Goal: Task Accomplishment & Management: Manage account settings

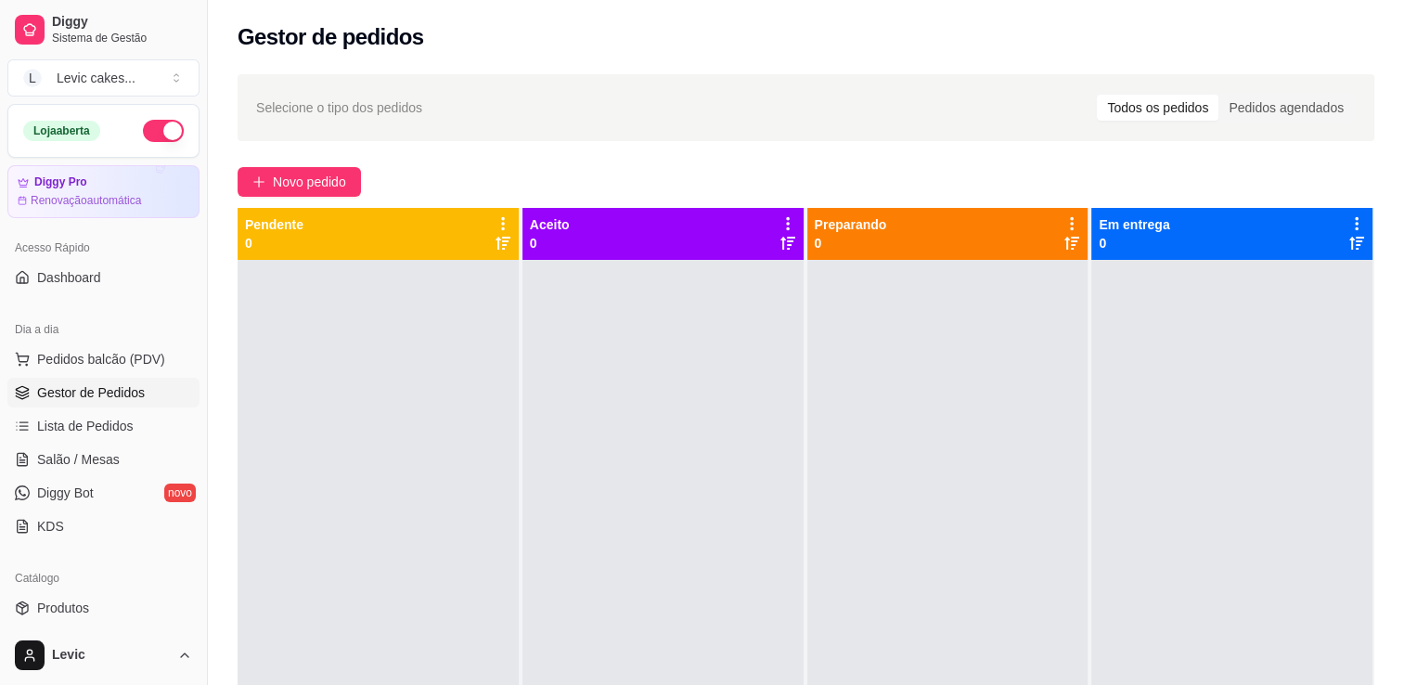
click at [1144, 108] on div "Todos os pedidos" at bounding box center [1158, 108] width 122 height 26
click at [1097, 95] on input "Todos os pedidos" at bounding box center [1097, 95] width 0 height 0
click at [116, 367] on button "Pedidos balcão (PDV)" at bounding box center [103, 359] width 192 height 30
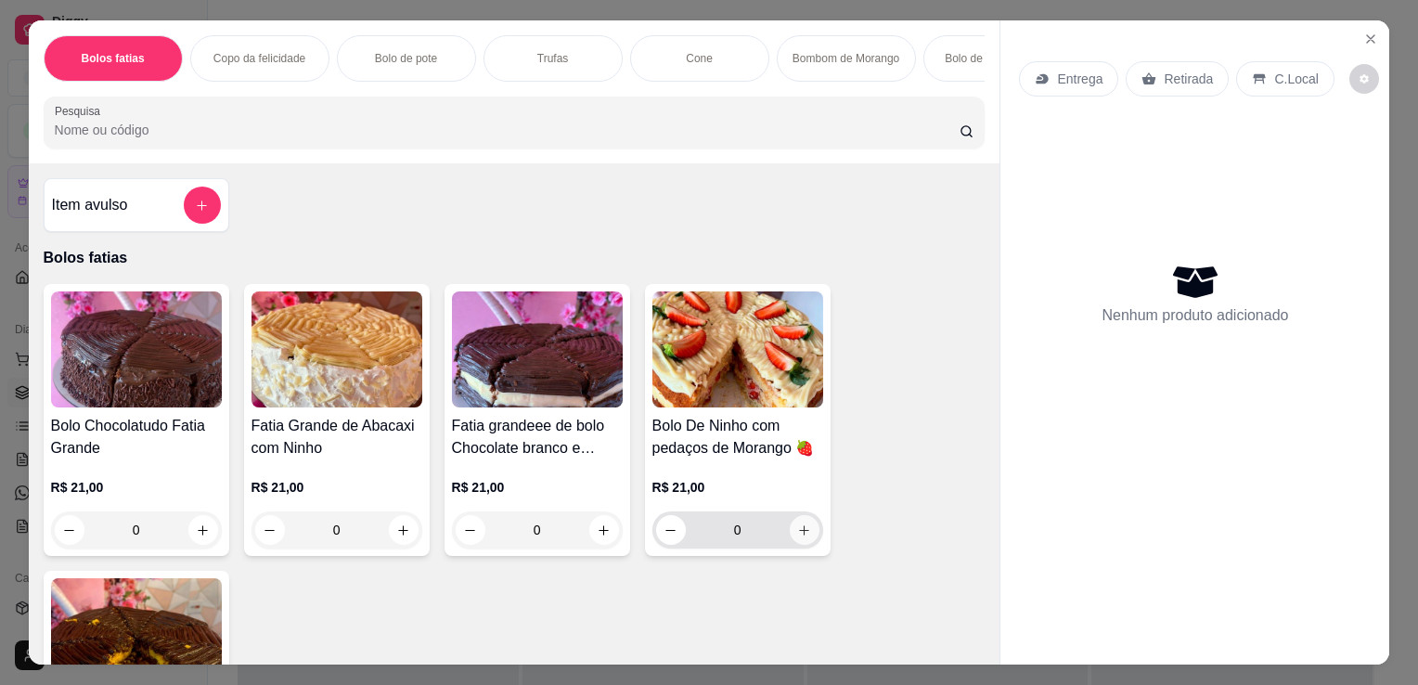
click at [797, 537] on icon "increase-product-quantity" at bounding box center [804, 530] width 14 height 14
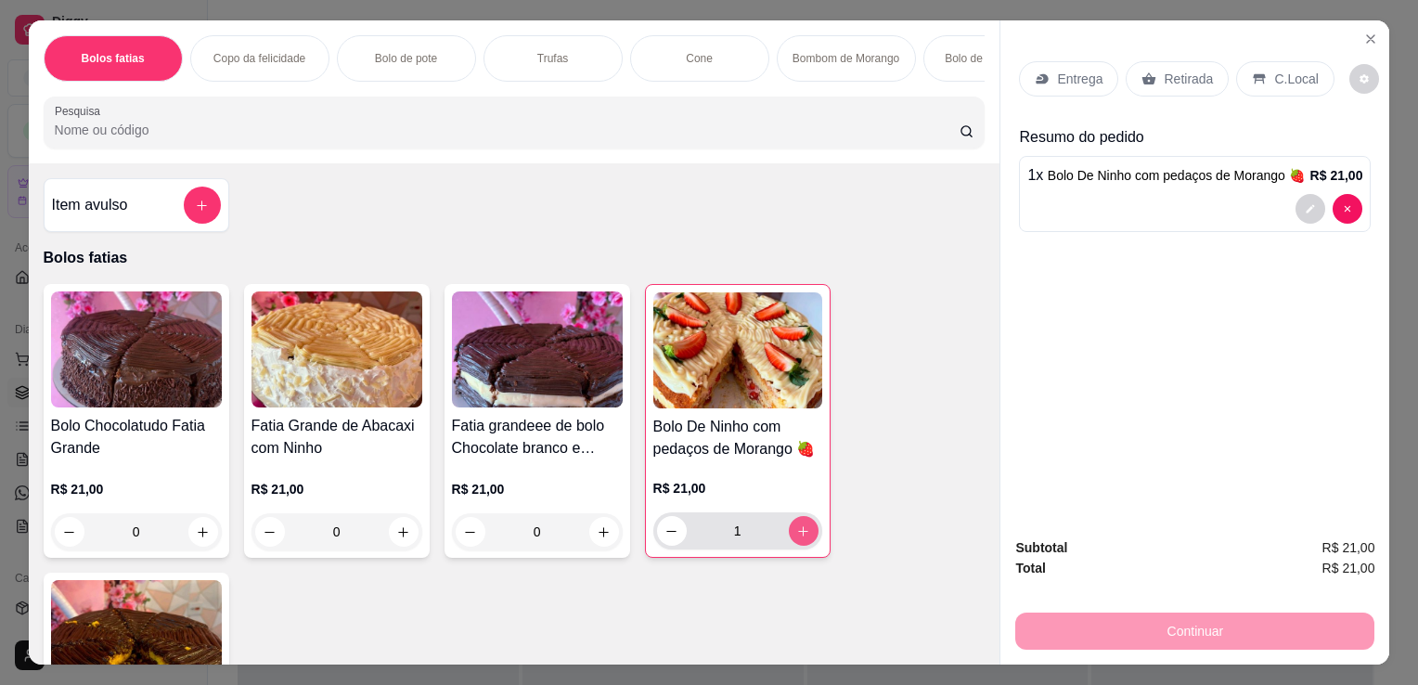
type input "1"
click at [1167, 74] on p "Retirada" at bounding box center [1188, 79] width 49 height 19
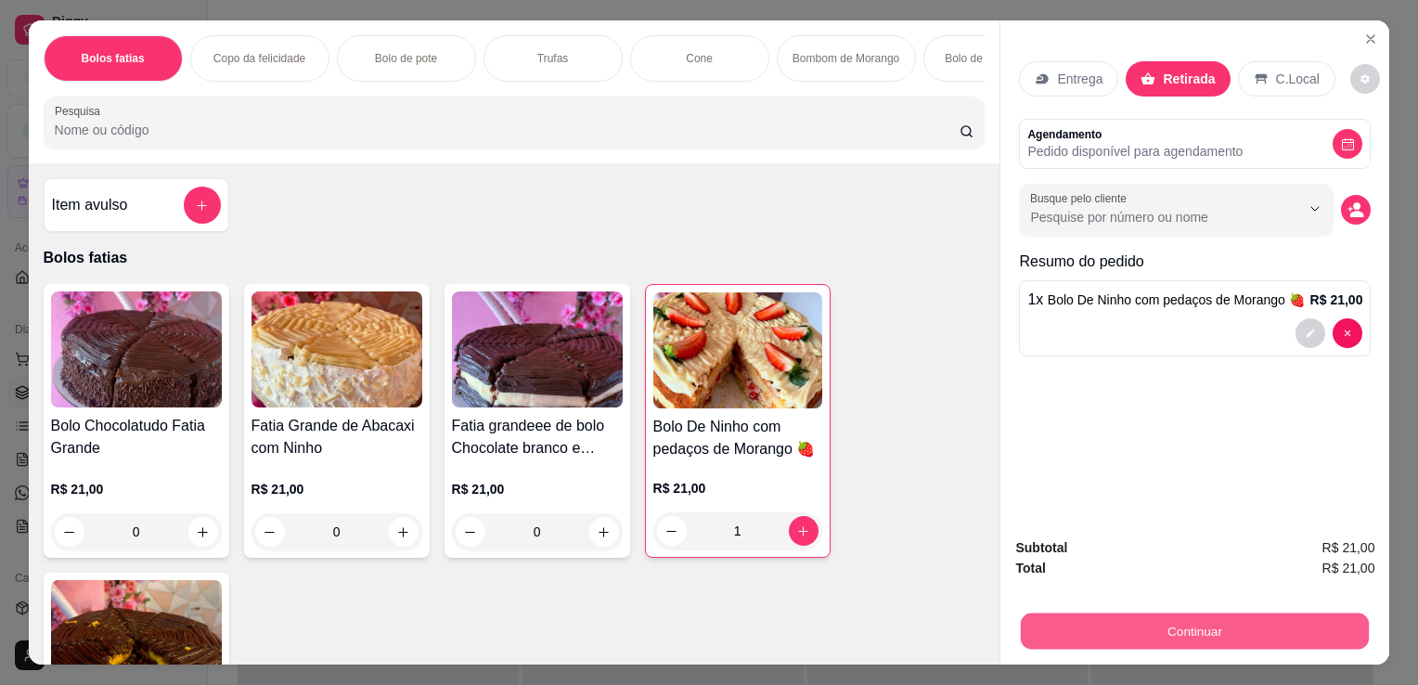
click at [1250, 612] on button "Continuar" at bounding box center [1195, 630] width 348 height 36
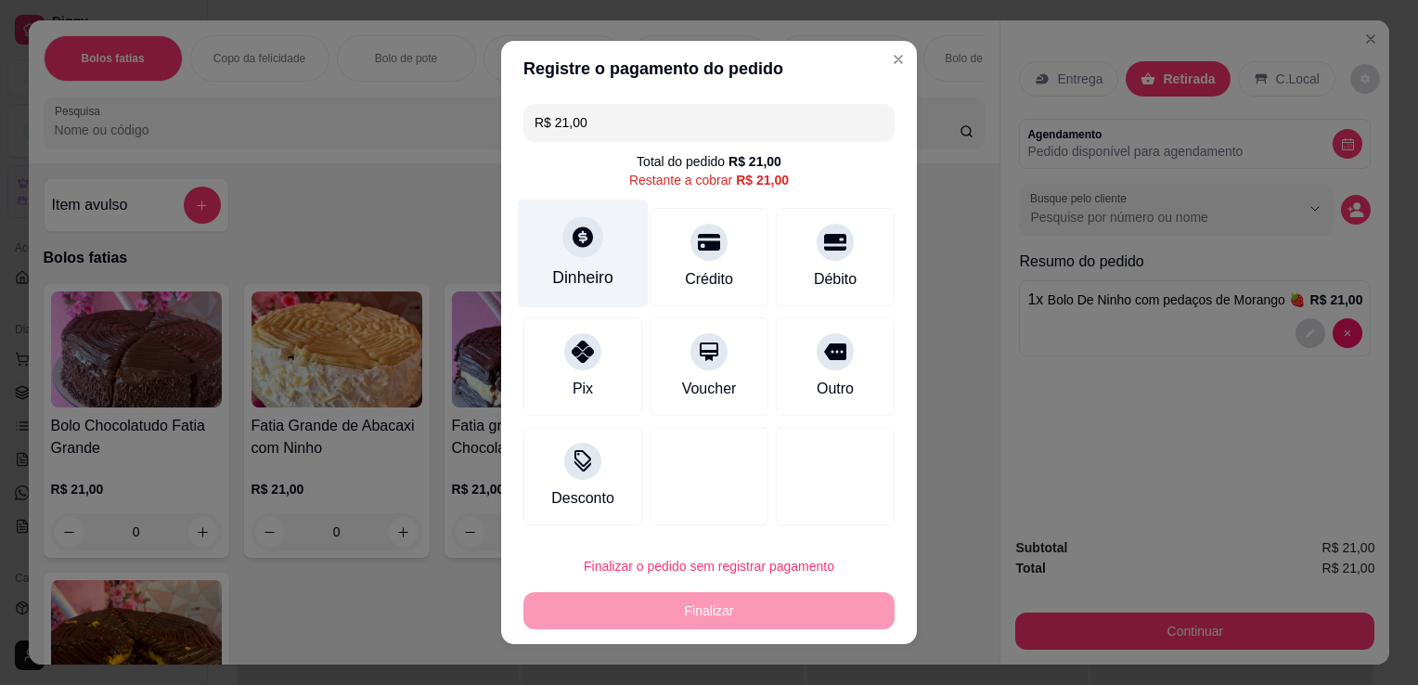
click at [567, 251] on div at bounding box center [582, 236] width 41 height 41
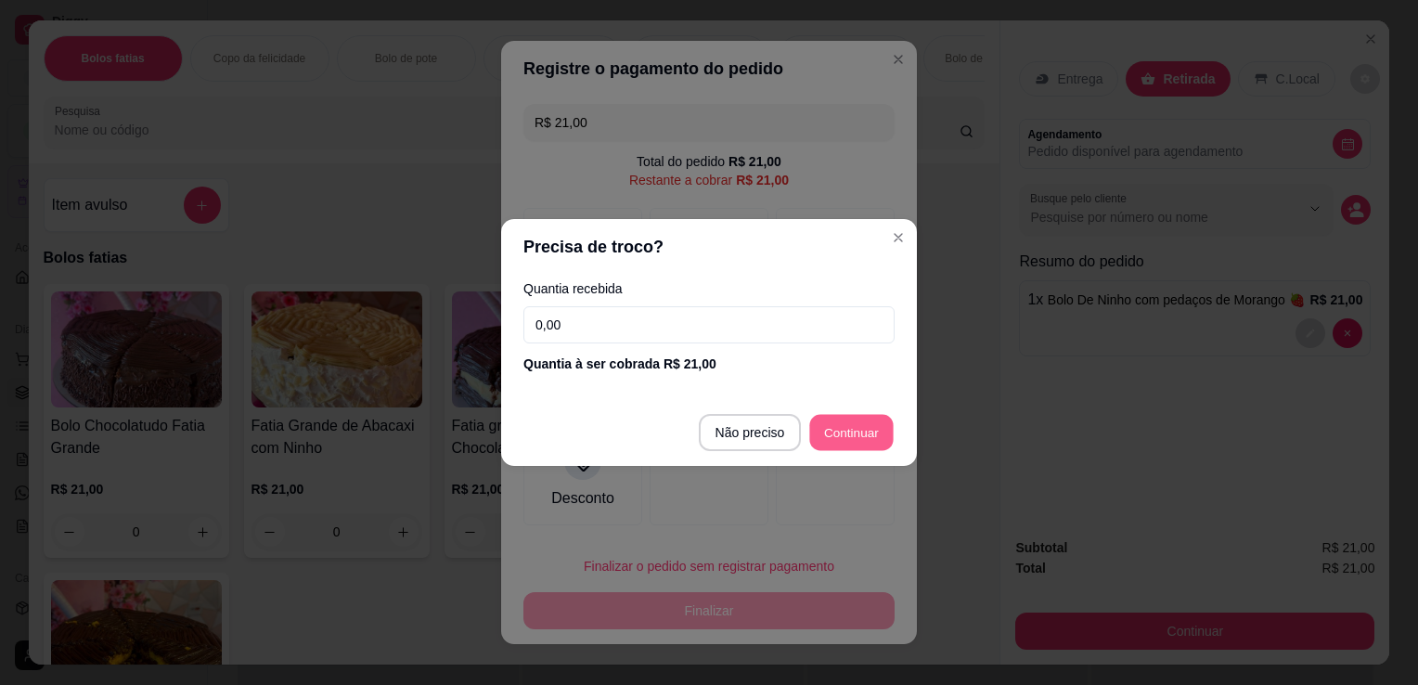
type input "R$ 0,00"
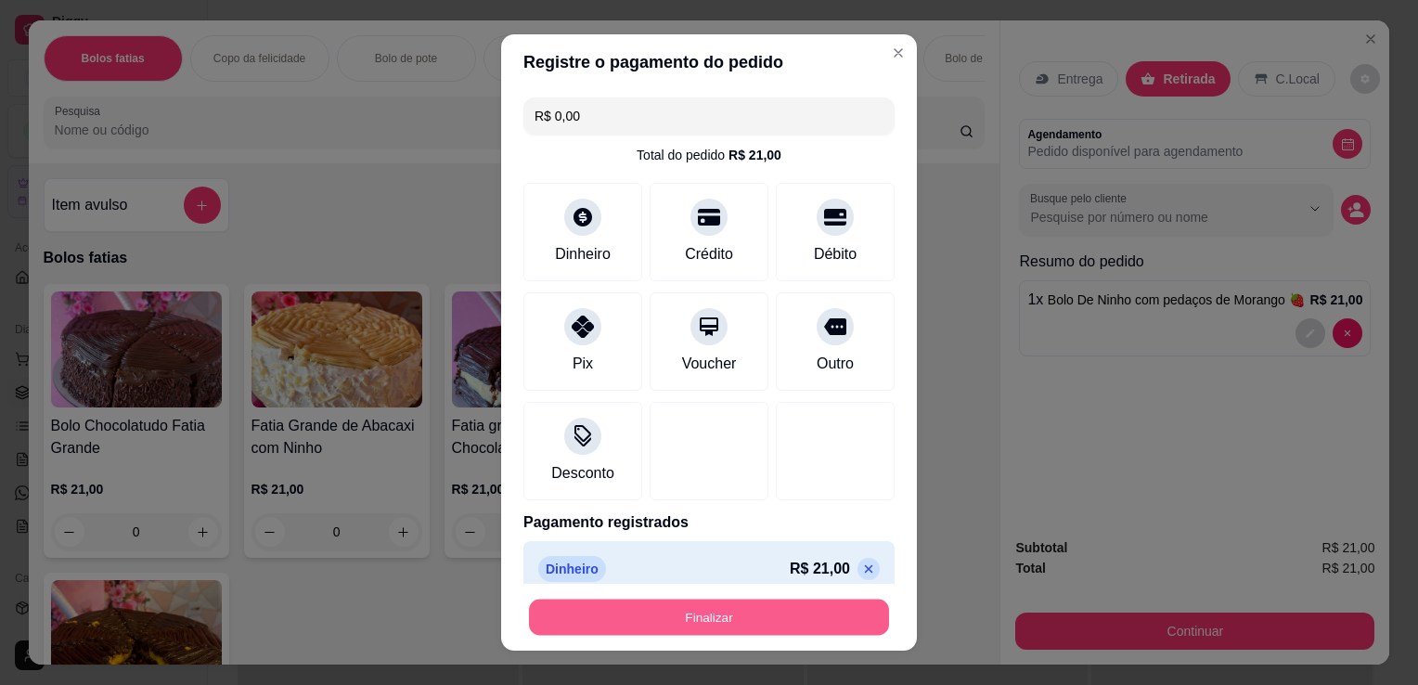
click at [683, 618] on button "Finalizar" at bounding box center [709, 617] width 360 height 36
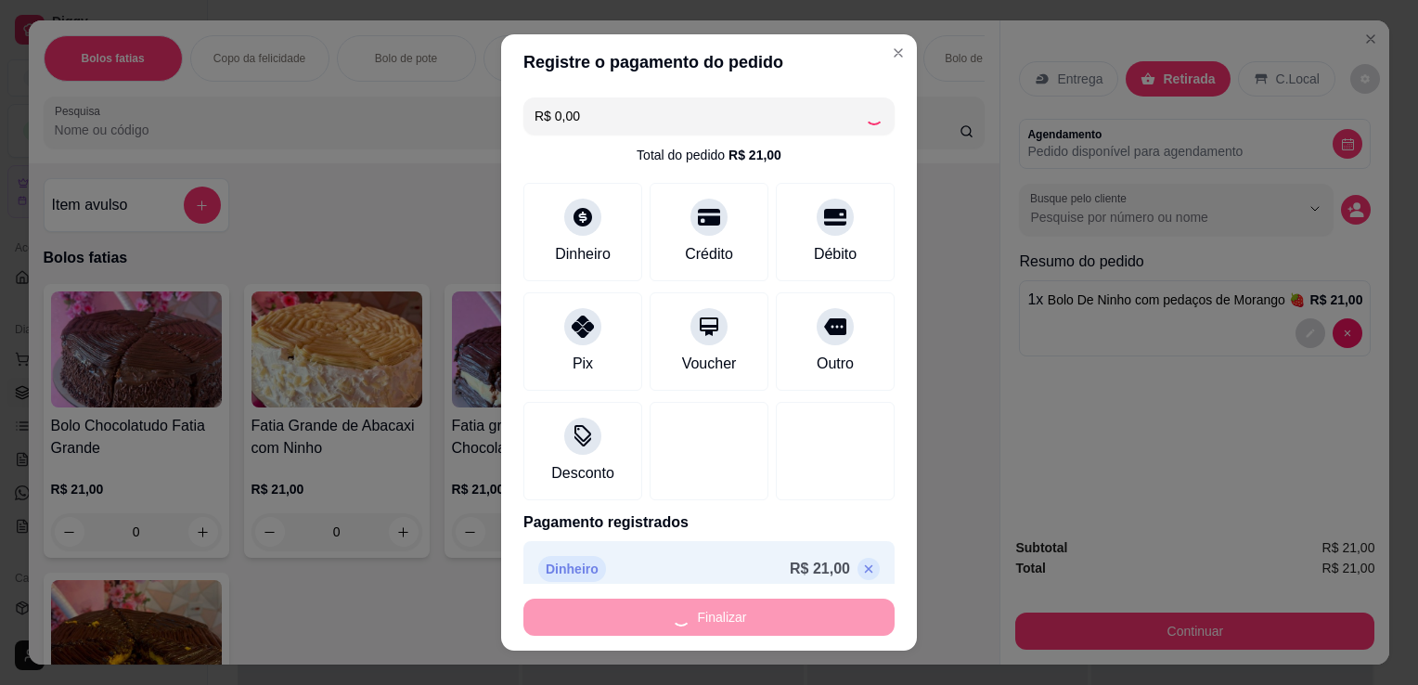
type input "0"
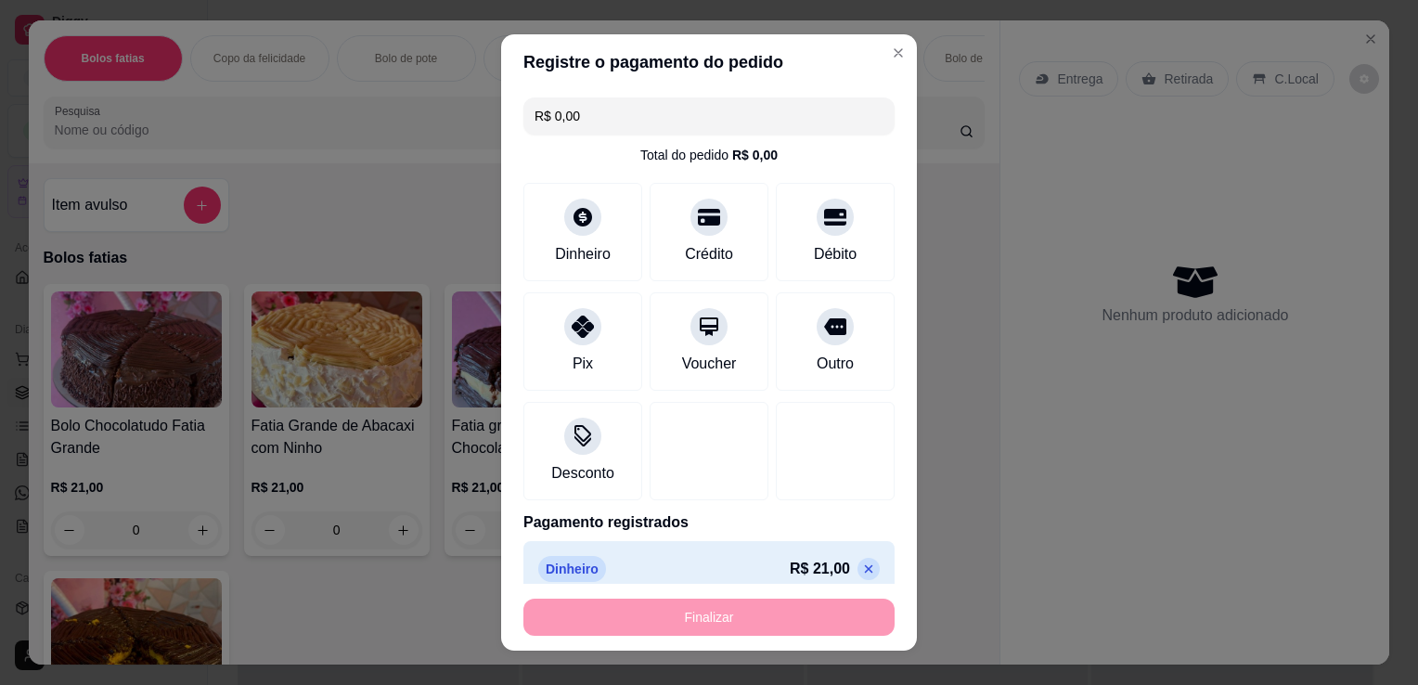
type input "-R$ 21,00"
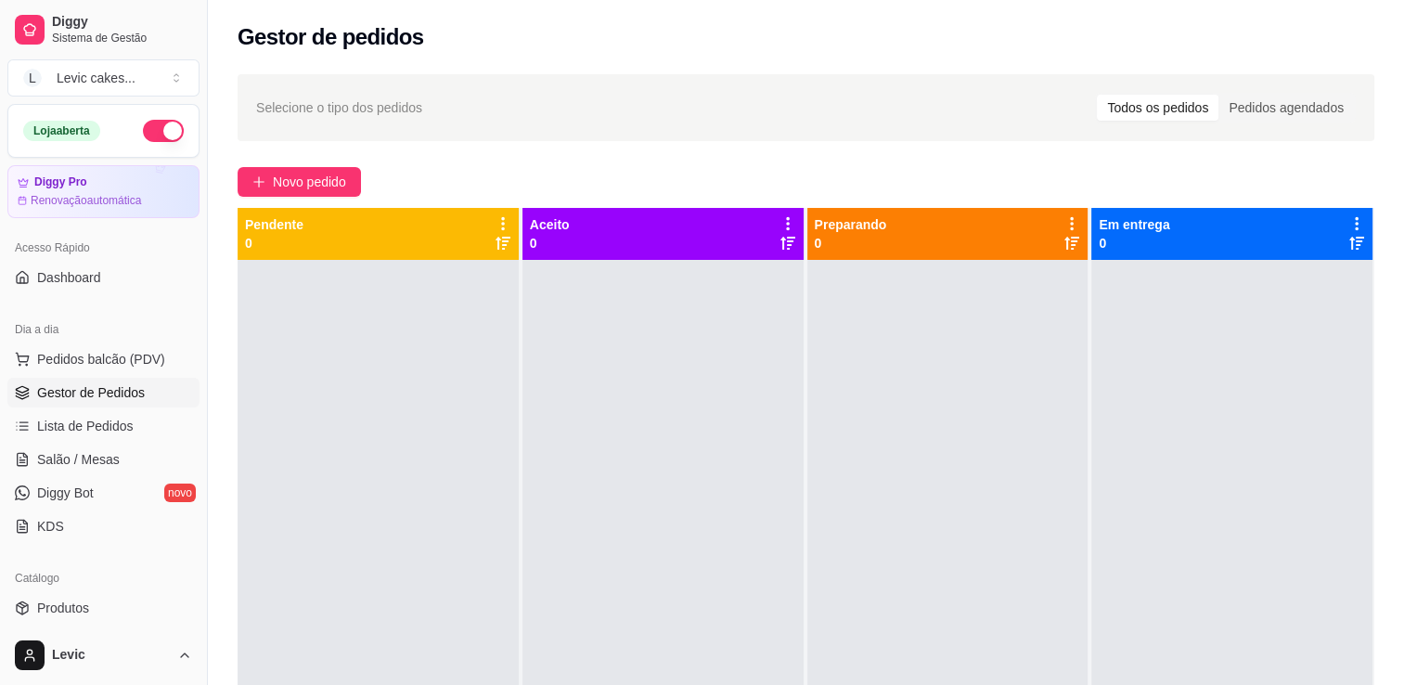
click at [114, 396] on span "Gestor de Pedidos" at bounding box center [91, 392] width 108 height 19
click at [1318, 108] on div "Pedidos agendados" at bounding box center [1285, 108] width 135 height 26
click at [1218, 95] on input "Pedidos agendados" at bounding box center [1218, 95] width 0 height 0
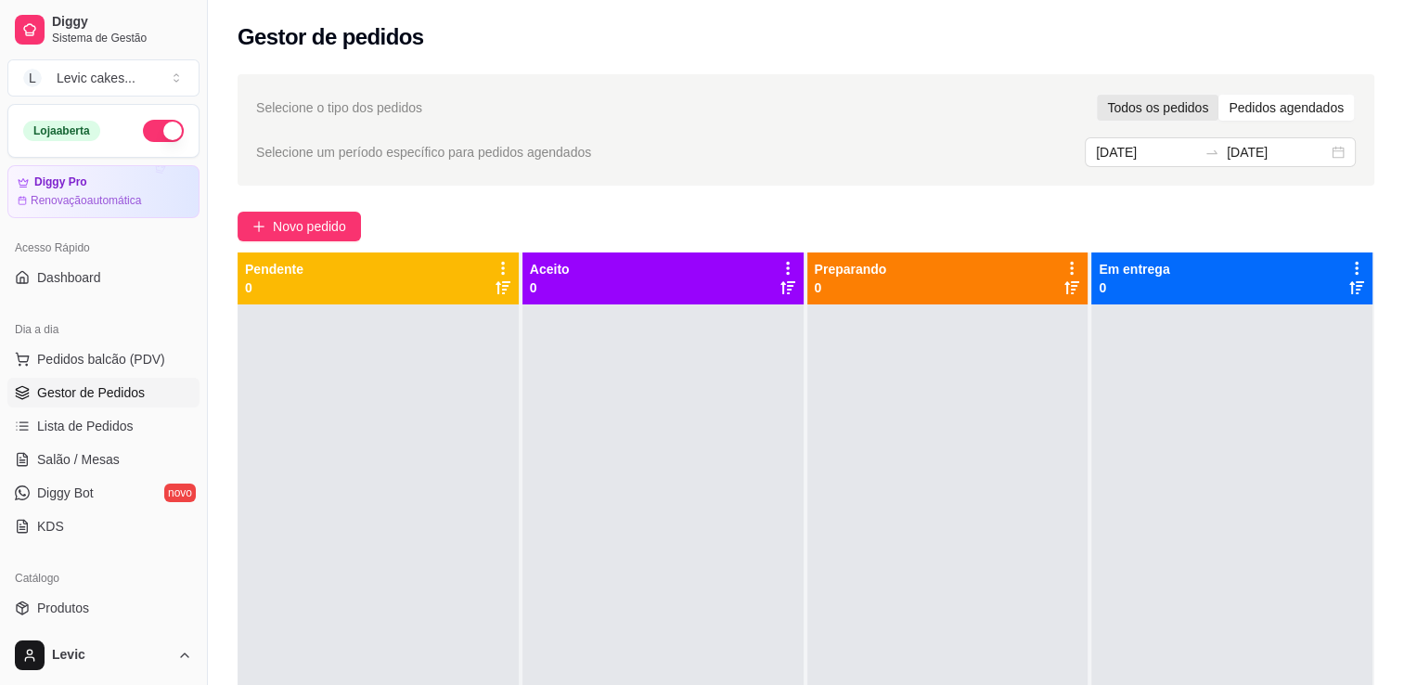
click at [1179, 107] on div "Todos os pedidos" at bounding box center [1158, 108] width 122 height 26
click at [1097, 95] on input "Todos os pedidos" at bounding box center [1097, 95] width 0 height 0
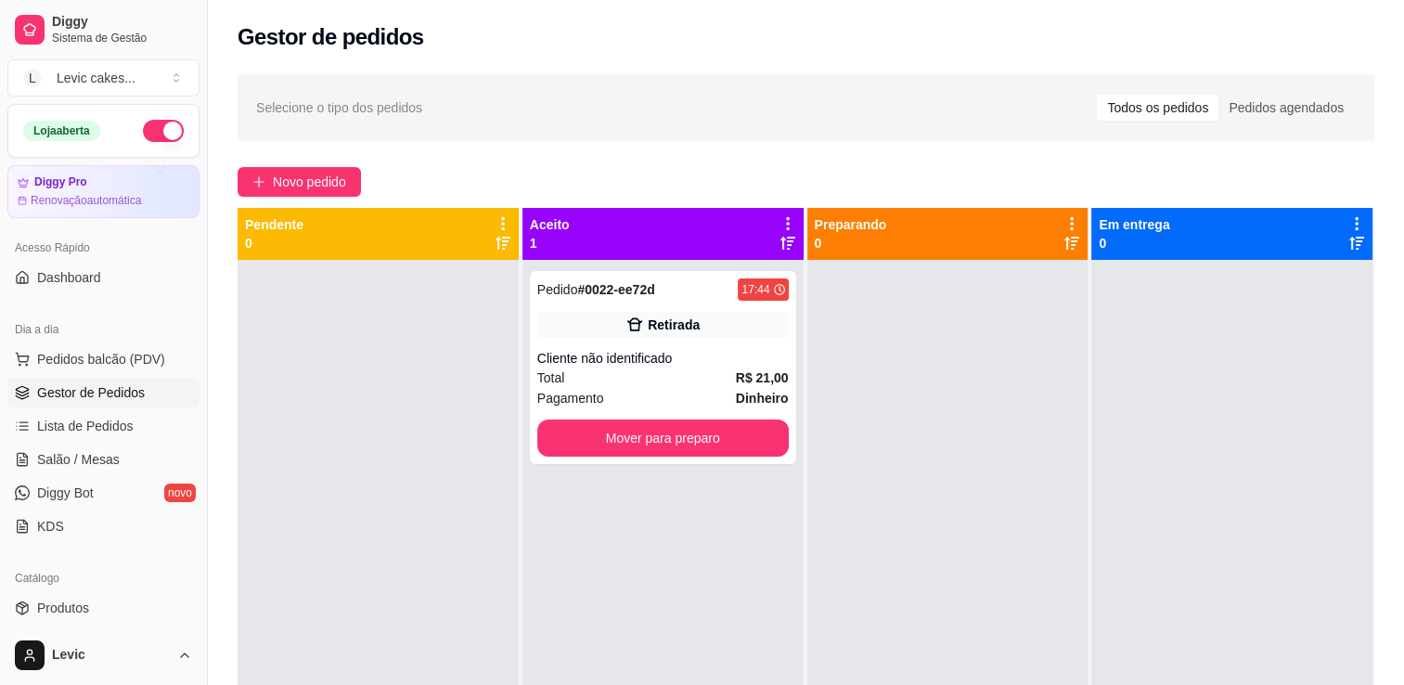
click at [1218, 95] on input "Pedidos agendados" at bounding box center [1218, 95] width 0 height 0
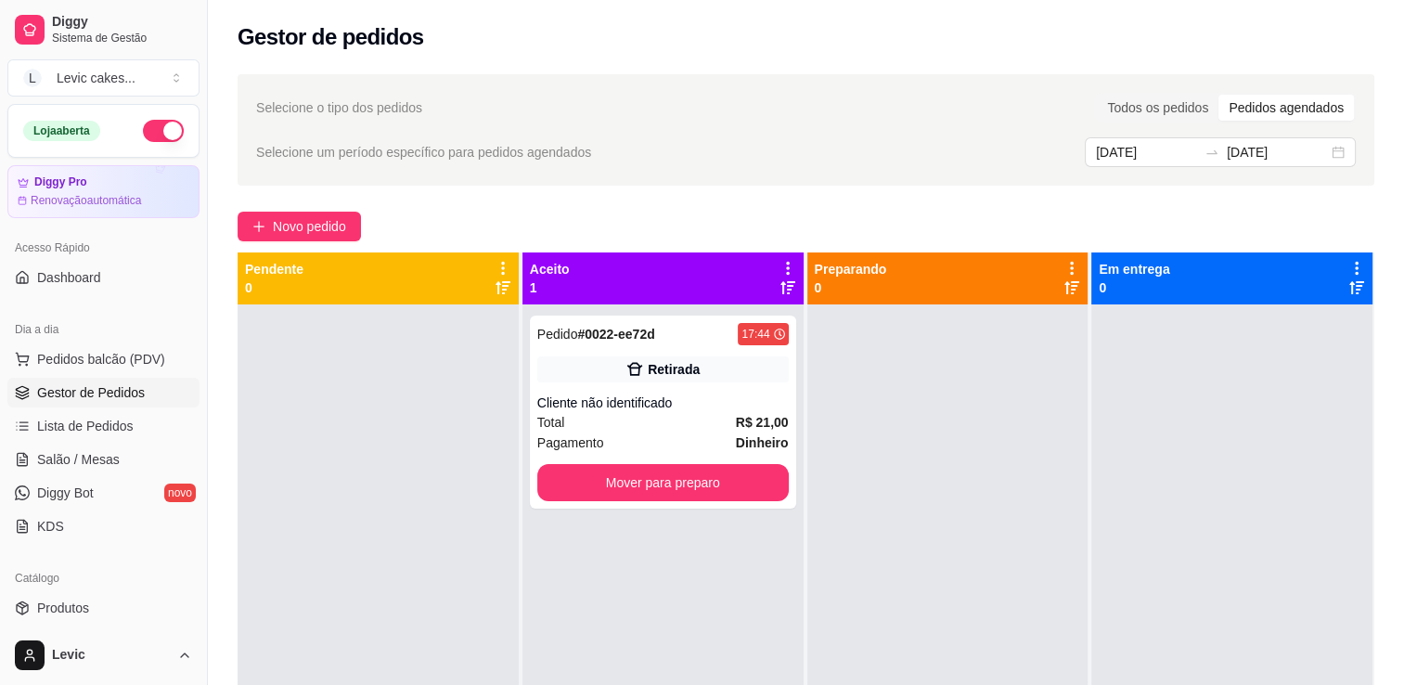
click at [1097, 95] on input "Todos os pedidos" at bounding box center [1097, 95] width 0 height 0
click at [1218, 95] on input "Pedidos agendados" at bounding box center [1218, 95] width 0 height 0
click at [1097, 95] on input "Todos os pedidos" at bounding box center [1097, 95] width 0 height 0
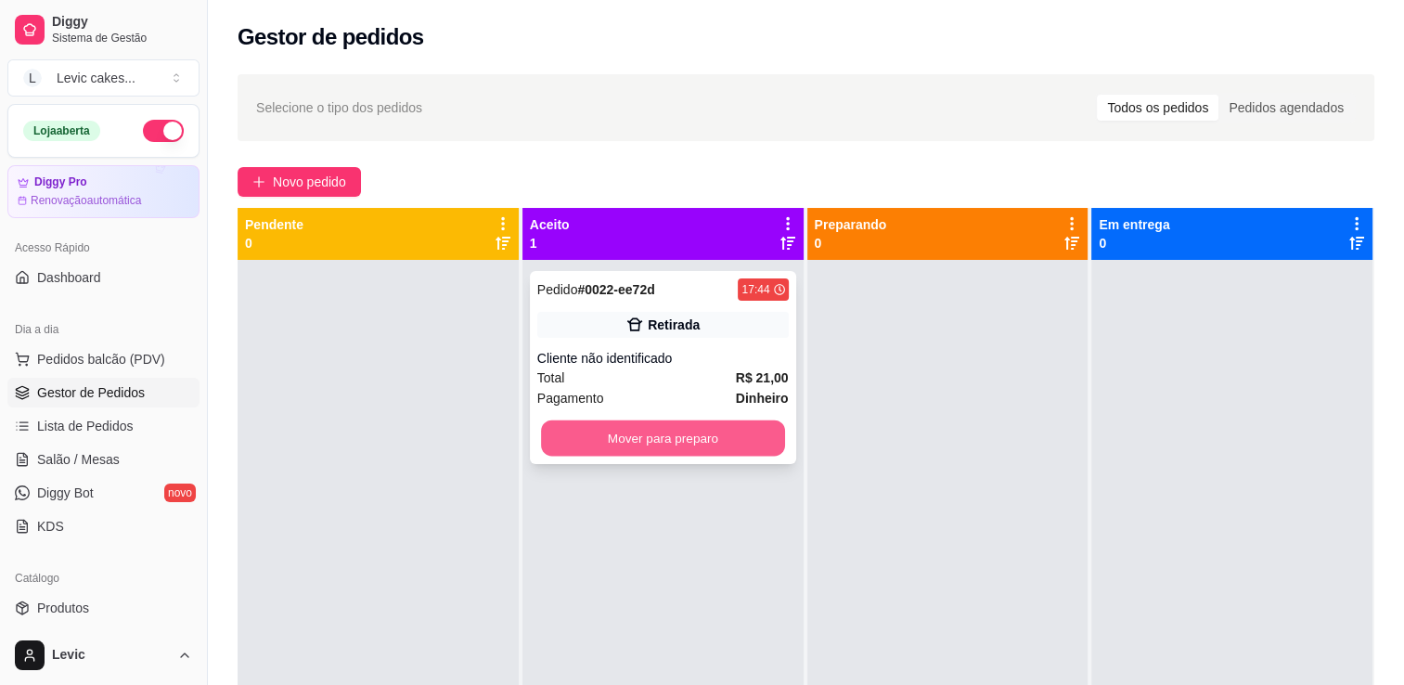
click at [761, 443] on button "Mover para preparo" at bounding box center [663, 438] width 244 height 36
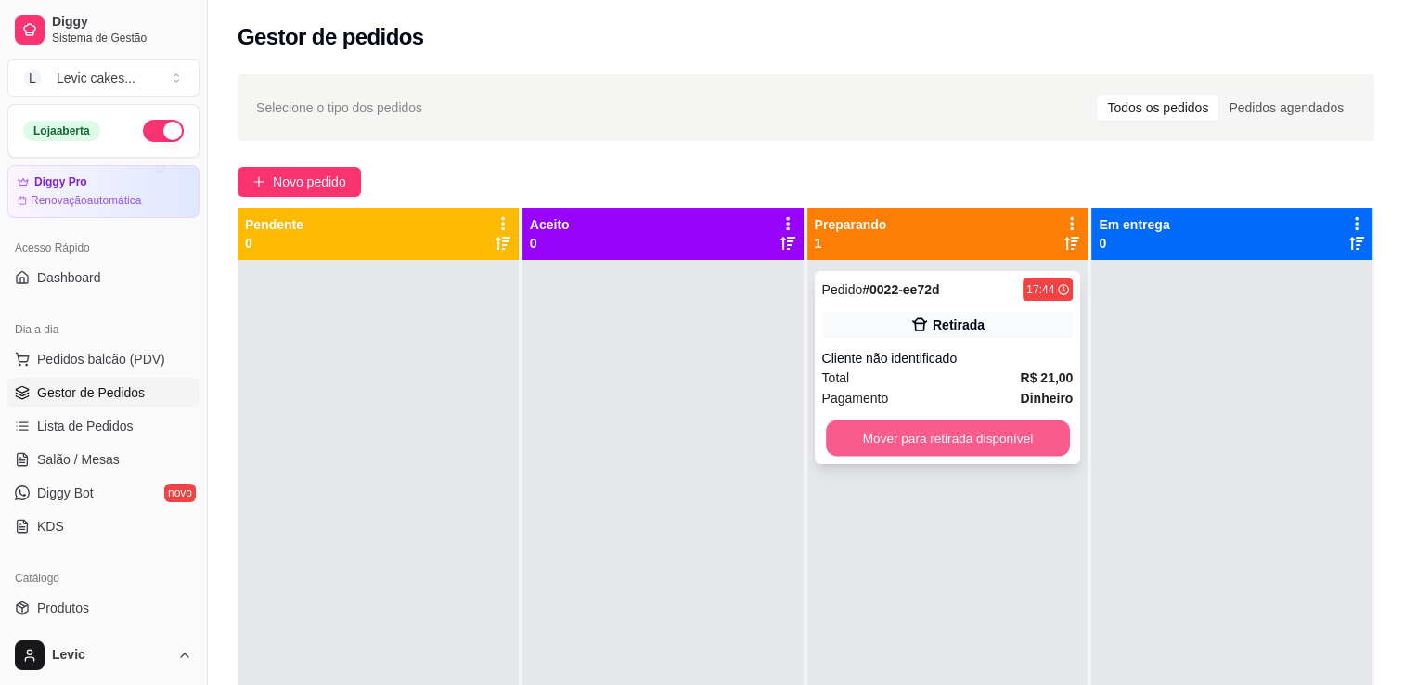
click at [926, 451] on button "Mover para retirada disponível" at bounding box center [948, 438] width 244 height 36
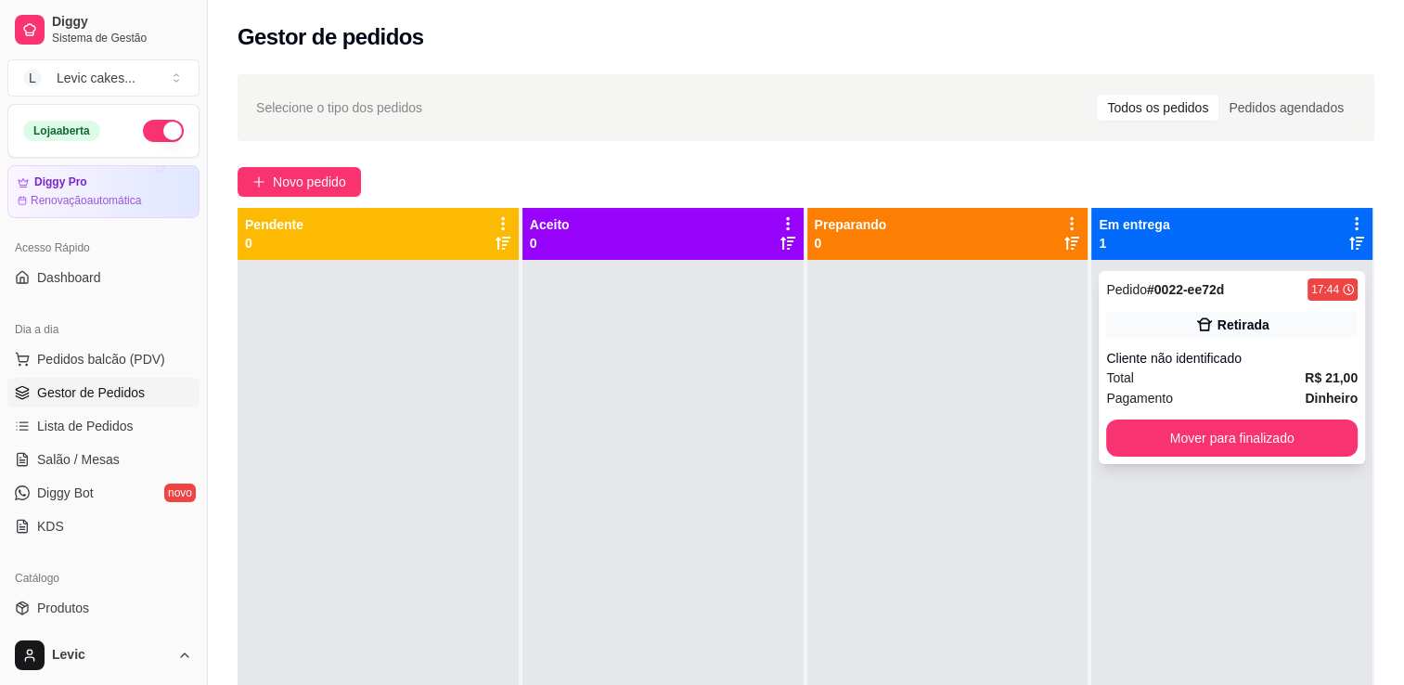
click at [1230, 369] on div "Total R$ 21,00" at bounding box center [1231, 377] width 251 height 20
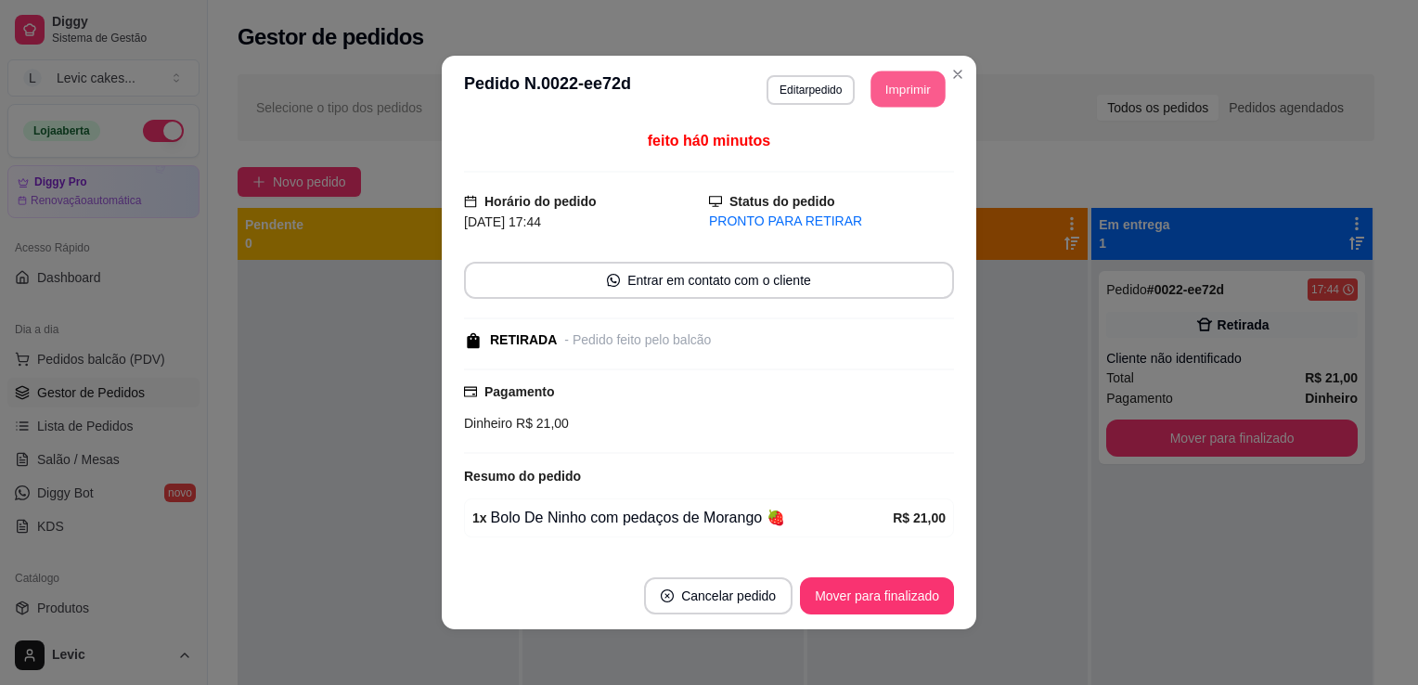
click at [901, 100] on button "Imprimir" at bounding box center [908, 89] width 74 height 36
click at [917, 89] on button "Imprimir" at bounding box center [908, 89] width 74 height 36
click at [729, 216] on div "PRONTO PARA RETIRAR" at bounding box center [831, 221] width 245 height 19
click at [744, 87] on header "**********" at bounding box center [709, 89] width 534 height 67
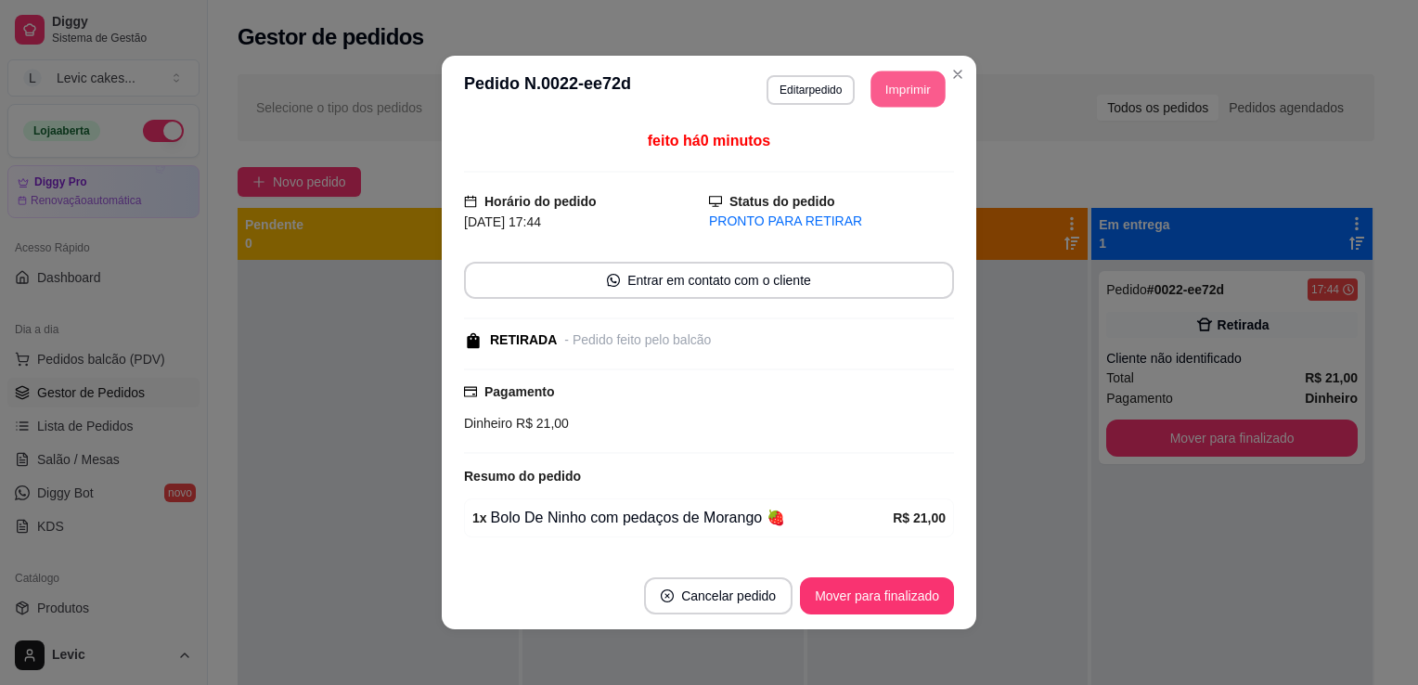
click at [895, 101] on button "Imprimir" at bounding box center [908, 89] width 74 height 36
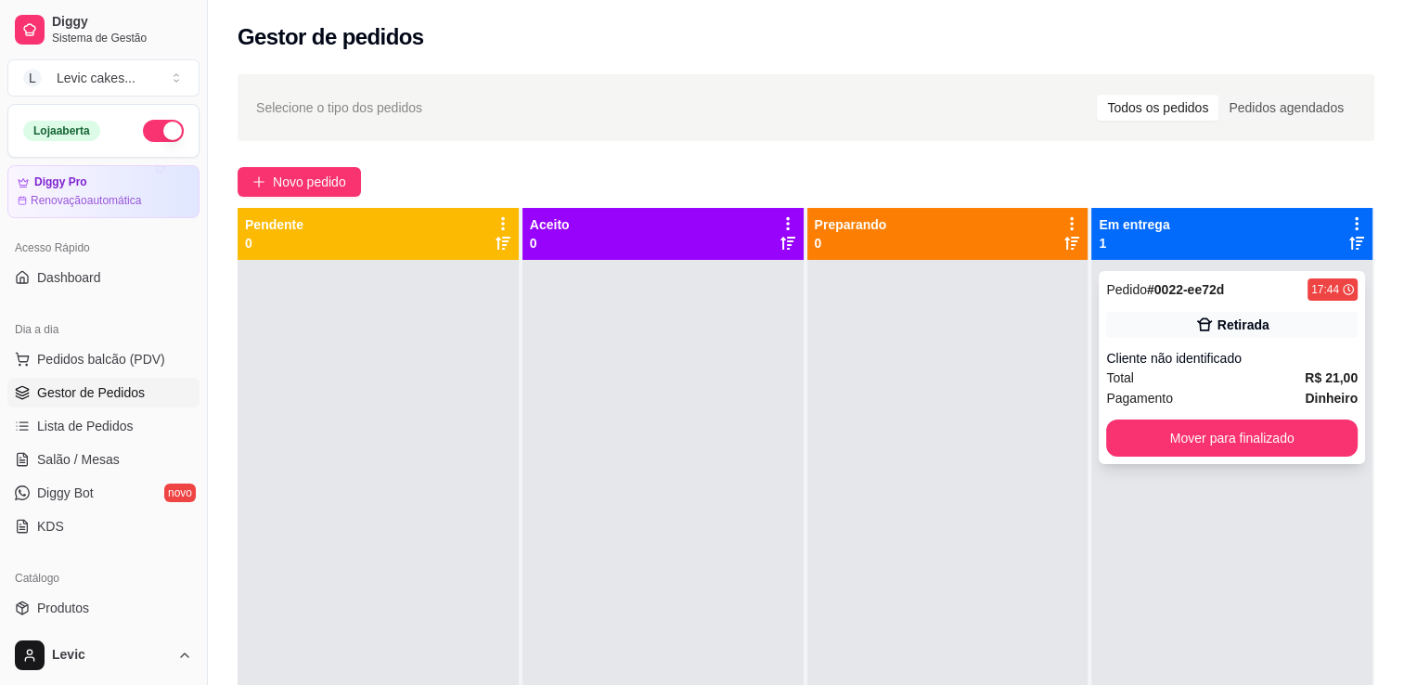
click at [1180, 372] on div "Total R$ 21,00" at bounding box center [1231, 377] width 251 height 20
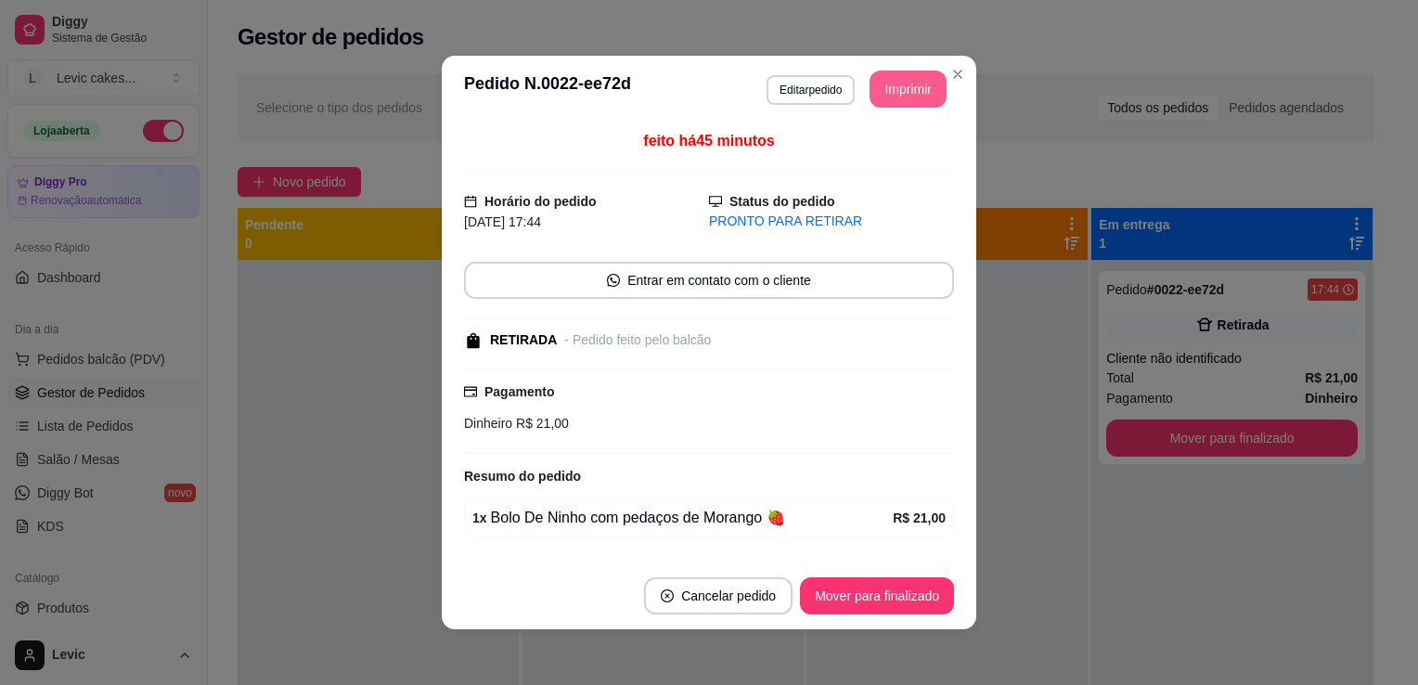
click at [898, 99] on button "Imprimir" at bounding box center [907, 89] width 77 height 37
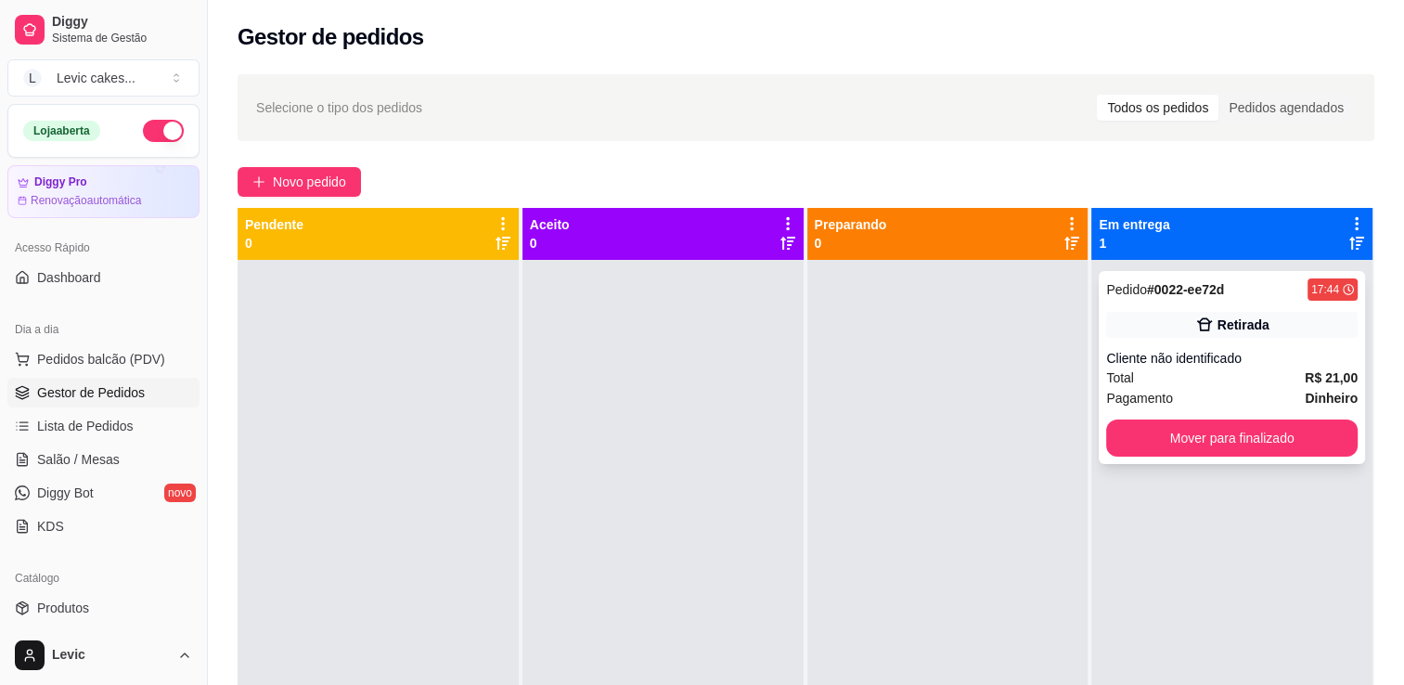
click at [1230, 384] on div "Total R$ 21,00" at bounding box center [1231, 377] width 251 height 20
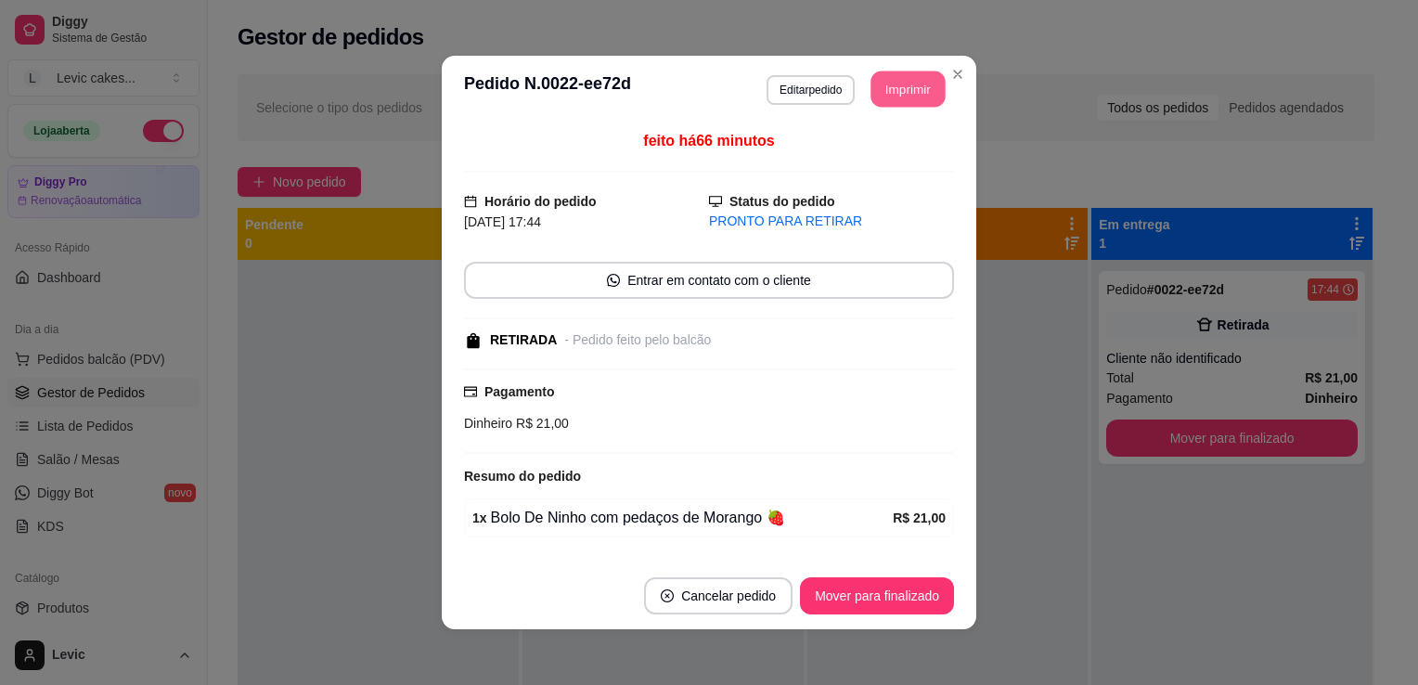
click at [902, 86] on button "Imprimir" at bounding box center [908, 89] width 74 height 36
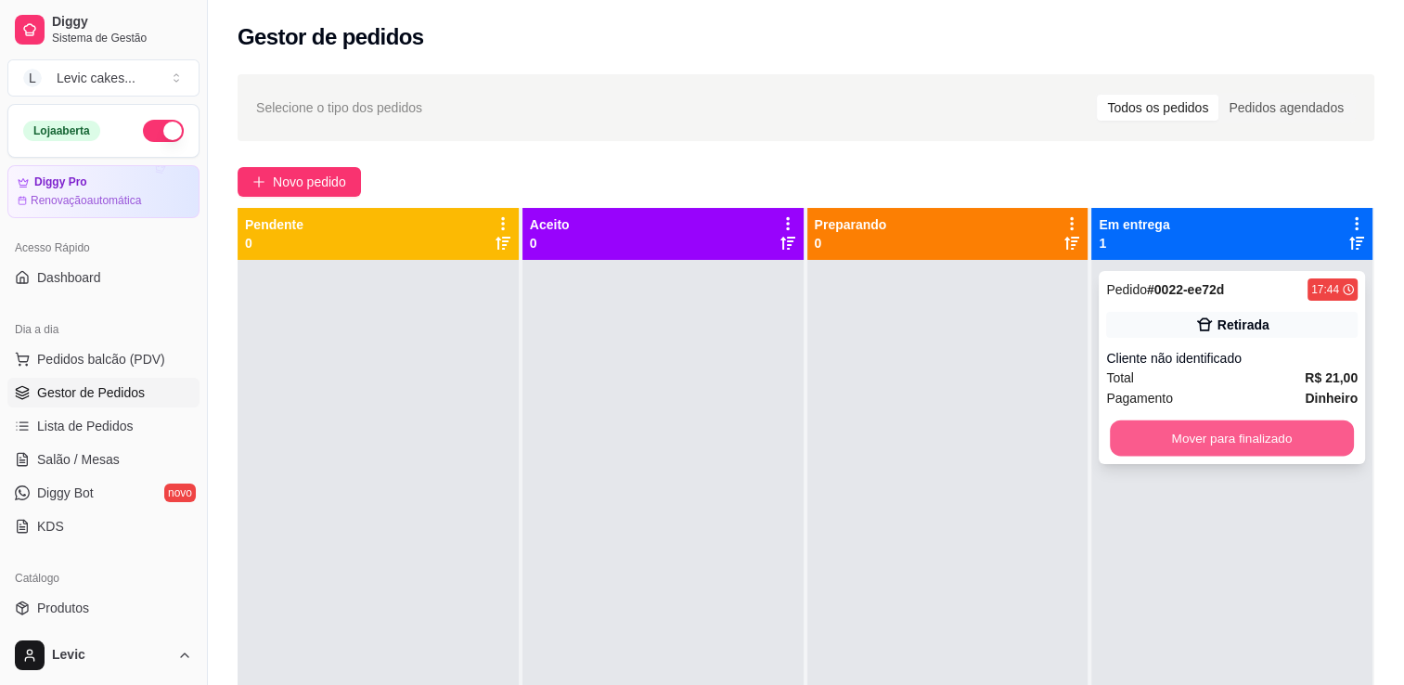
click at [1182, 443] on button "Mover para finalizado" at bounding box center [1232, 438] width 244 height 36
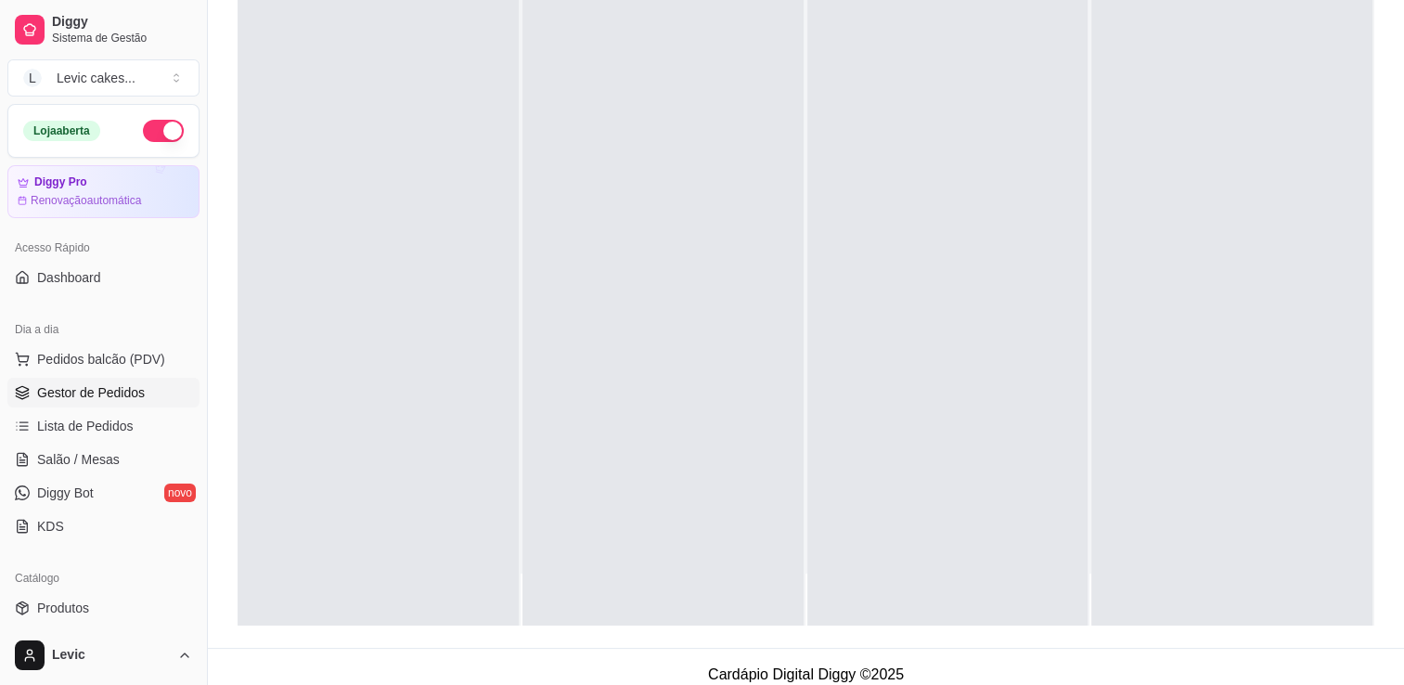
scroll to position [282, 0]
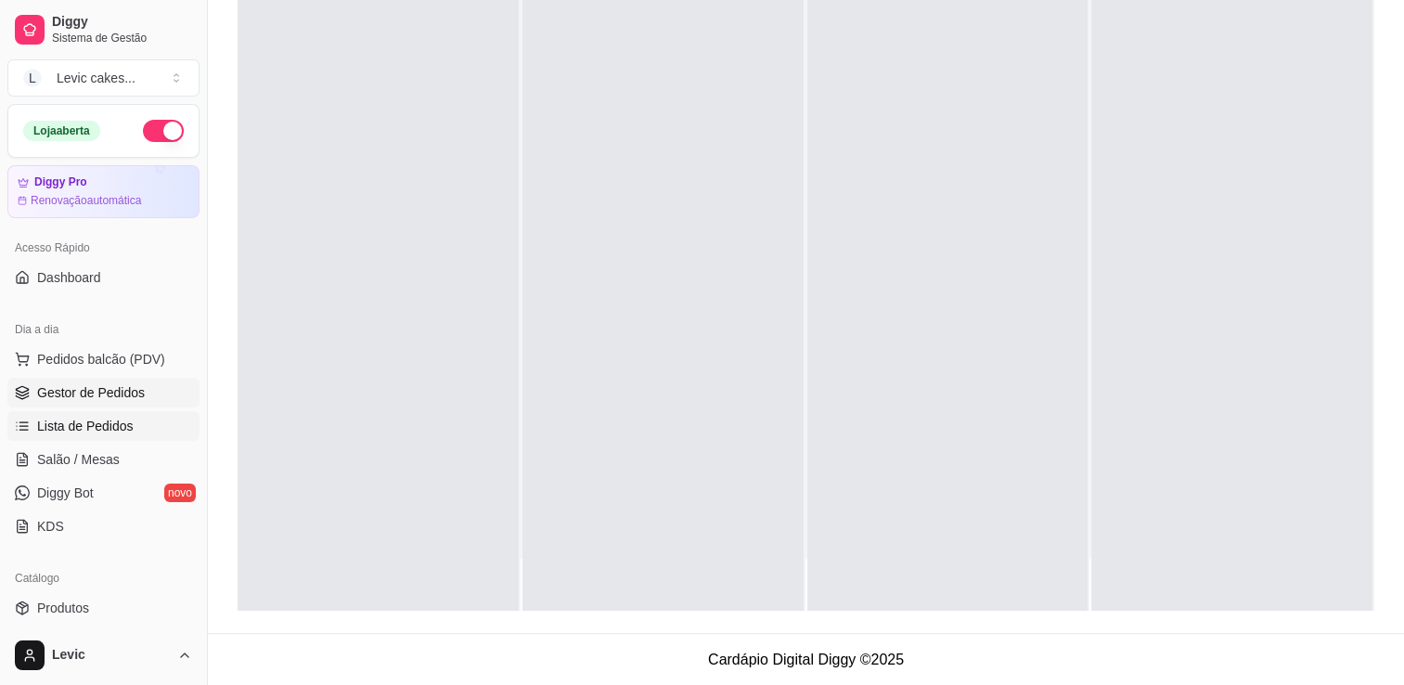
click at [82, 425] on span "Lista de Pedidos" at bounding box center [85, 426] width 97 height 19
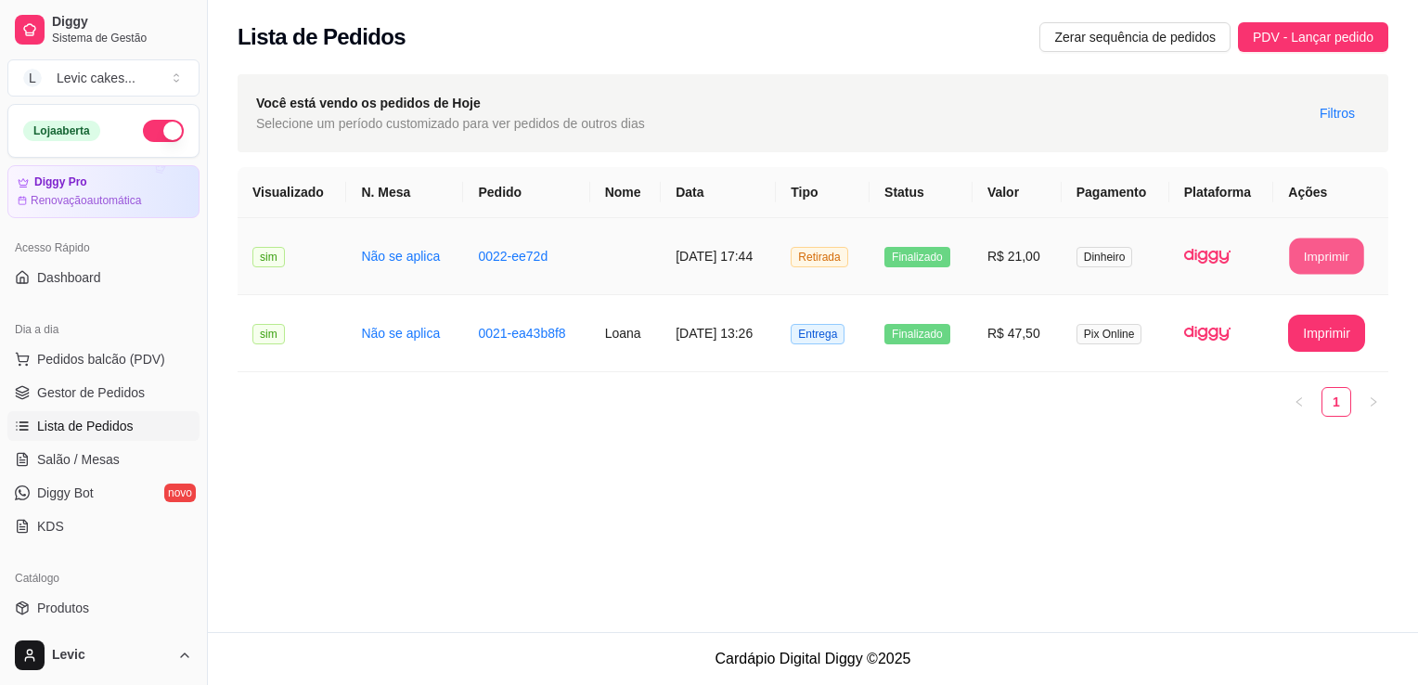
click at [1345, 251] on button "Imprimir" at bounding box center [1327, 256] width 74 height 36
click at [1318, 262] on button "Imprimir" at bounding box center [1327, 256] width 74 height 36
click at [1321, 342] on button "Imprimir" at bounding box center [1327, 333] width 74 height 36
click at [954, 100] on div "Você está vendo os pedidos de Hoje Selecione um período customizado para ver pe…" at bounding box center [813, 113] width 1151 height 78
click at [127, 390] on span "Gestor de Pedidos" at bounding box center [91, 392] width 108 height 19
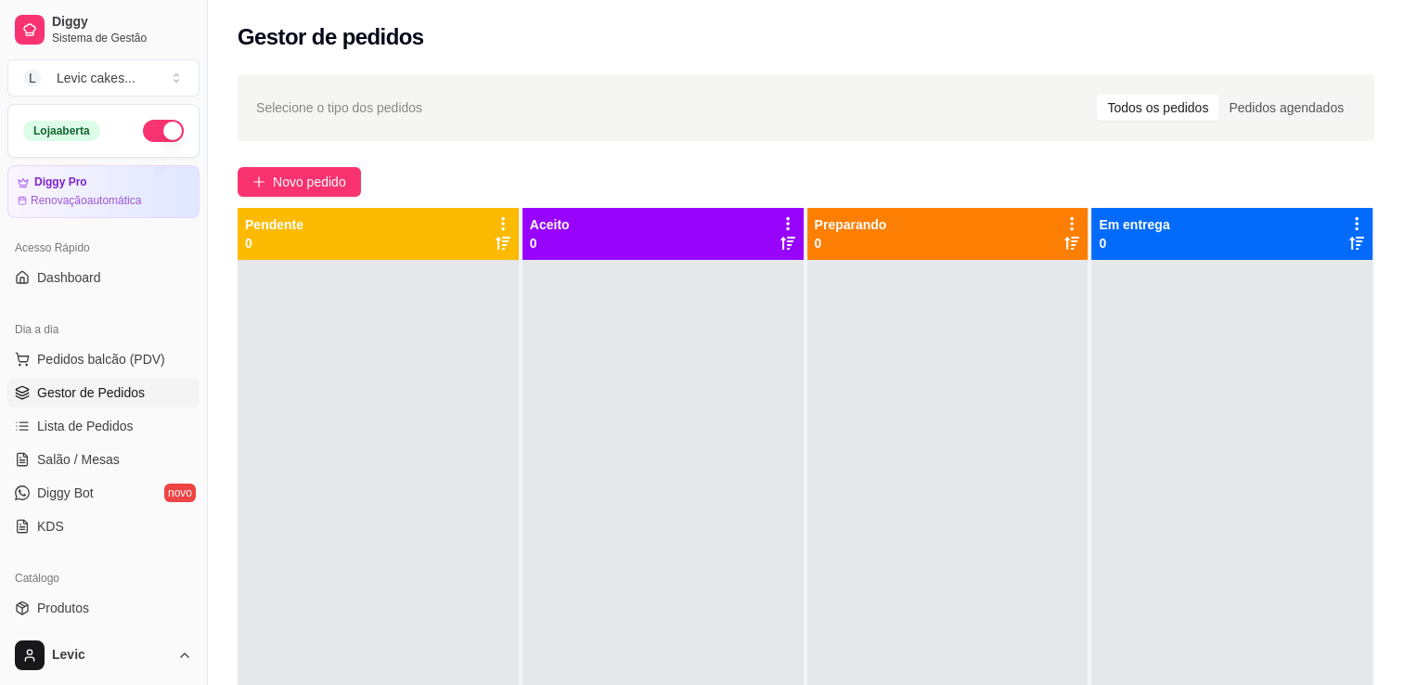
click at [368, 324] on div at bounding box center [378, 602] width 281 height 685
